Goal: Find specific page/section: Find specific page/section

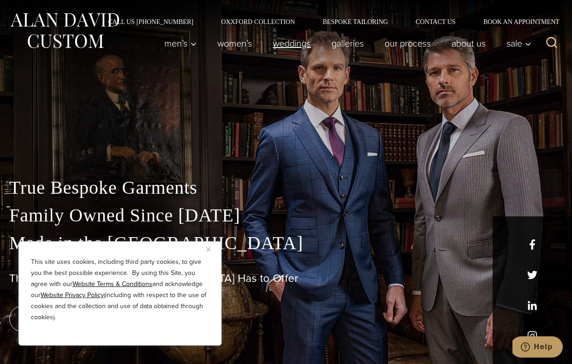
click at [295, 42] on link "weddings" at bounding box center [292, 43] width 59 height 18
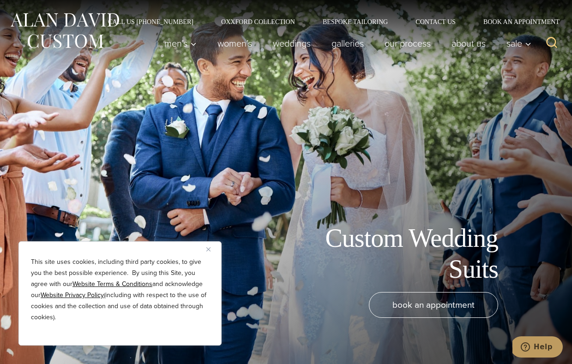
click at [209, 247] on img "Close" at bounding box center [208, 249] width 4 height 4
